Goal: Information Seeking & Learning: Check status

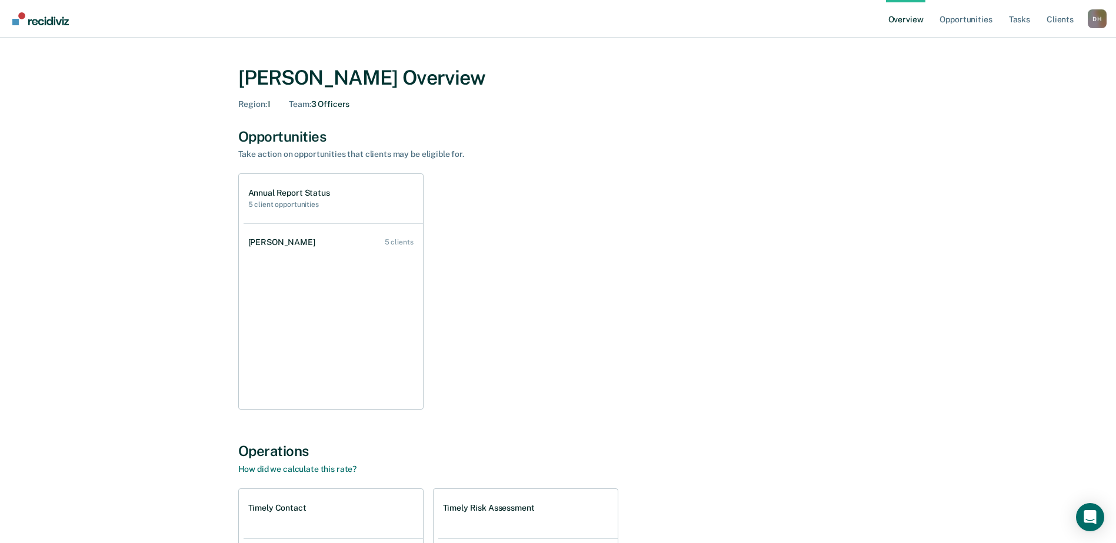
click at [285, 244] on div "[PERSON_NAME]" at bounding box center [284, 243] width 72 height 10
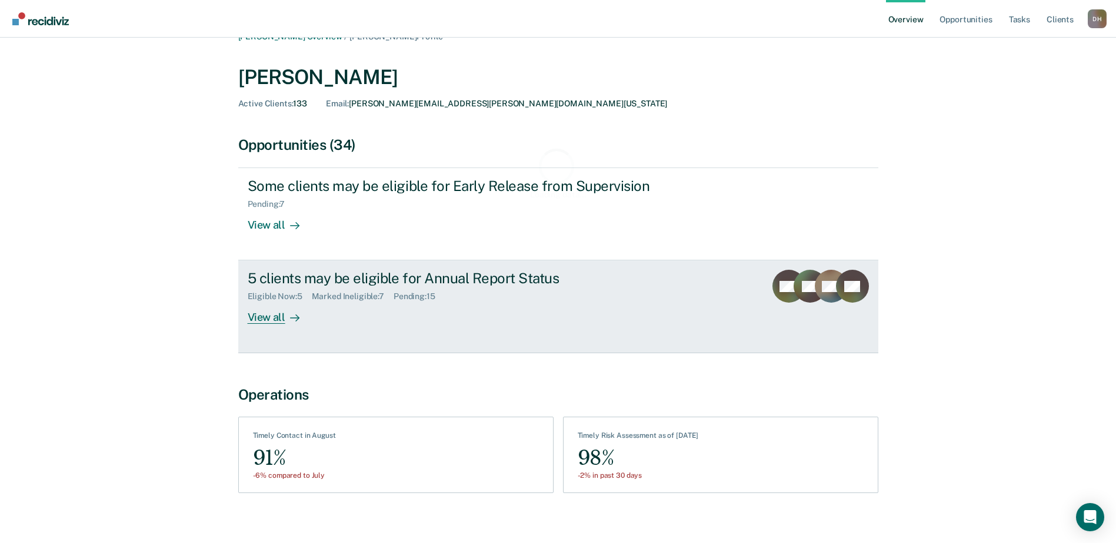
scroll to position [31, 0]
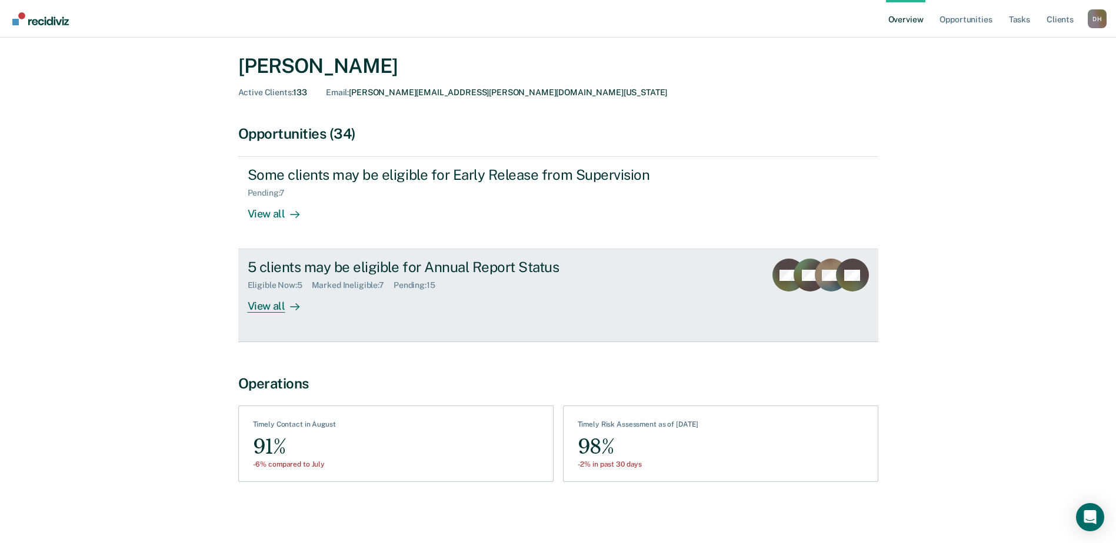
click at [273, 307] on div "View all" at bounding box center [281, 302] width 66 height 23
